Goal: Task Accomplishment & Management: Manage account settings

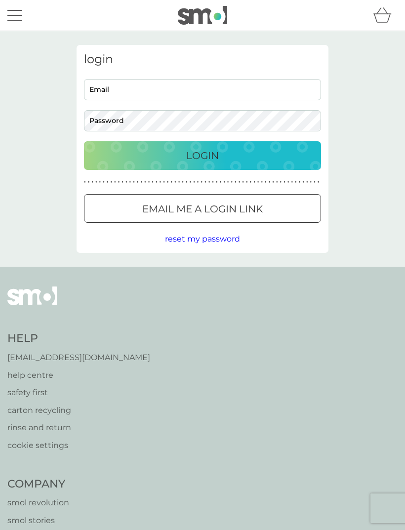
click at [154, 90] on input "Email" at bounding box center [202, 89] width 237 height 21
type input "patienceskelton@aol.com"
click at [203, 155] on button "Login" at bounding box center [202, 155] width 237 height 29
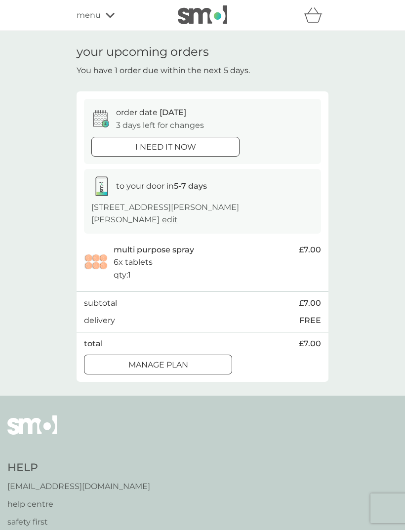
click at [172, 370] on button "Manage plan" at bounding box center [158, 365] width 148 height 20
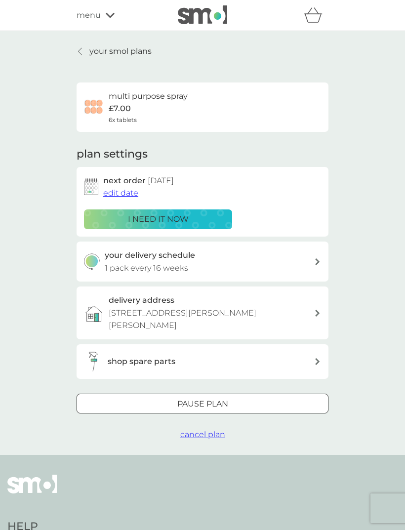
click at [174, 371] on div "shop spare parts" at bounding box center [203, 361] width 252 height 35
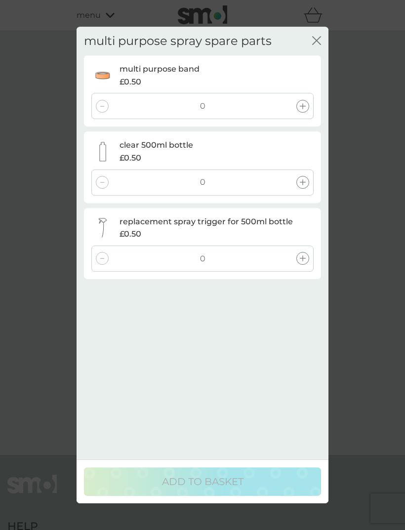
click at [315, 36] on icon "close" at bounding box center [316, 40] width 9 height 9
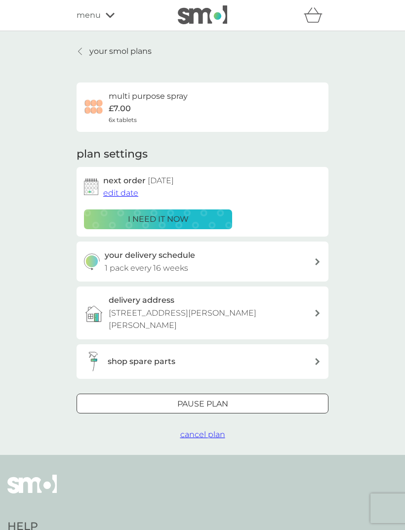
click at [197, 400] on div at bounding box center [203, 404] width 36 height 10
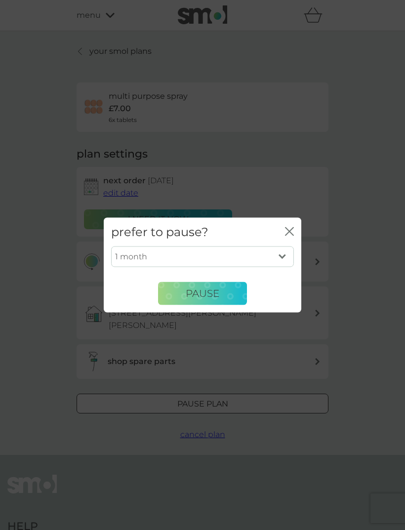
click at [283, 255] on select "1 month 2 months 3 months 4 months 5 months 6 months" at bounding box center [202, 257] width 183 height 21
select select "6"
click at [210, 299] on span "Pause" at bounding box center [203, 294] width 34 height 12
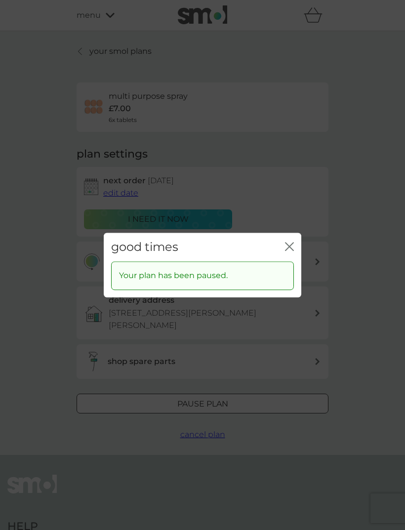
click at [293, 246] on icon "close" at bounding box center [289, 246] width 9 height 9
